Goal: Information Seeking & Learning: Learn about a topic

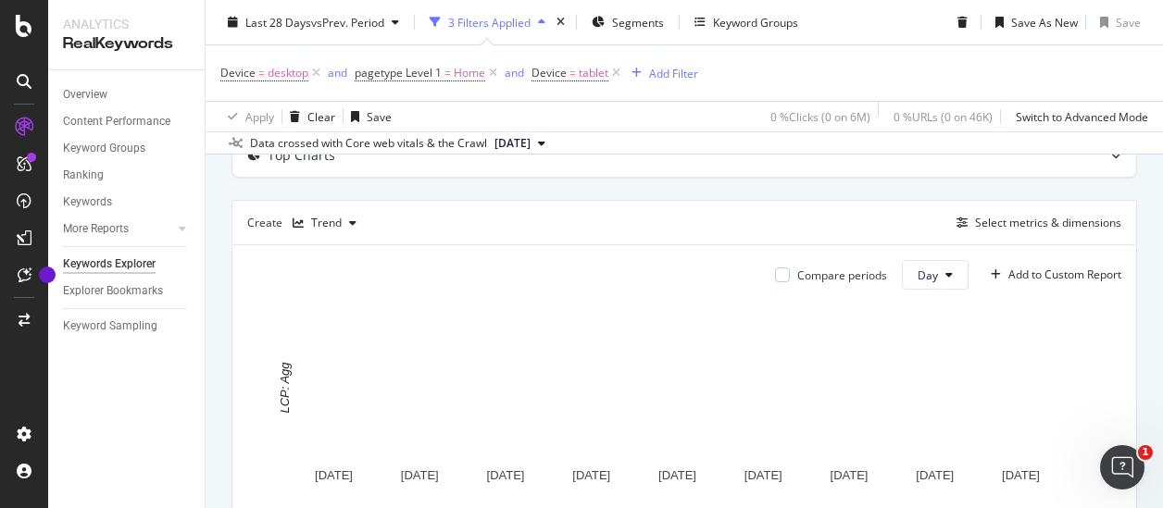
scroll to position [278, 0]
